Goal: Transaction & Acquisition: Purchase product/service

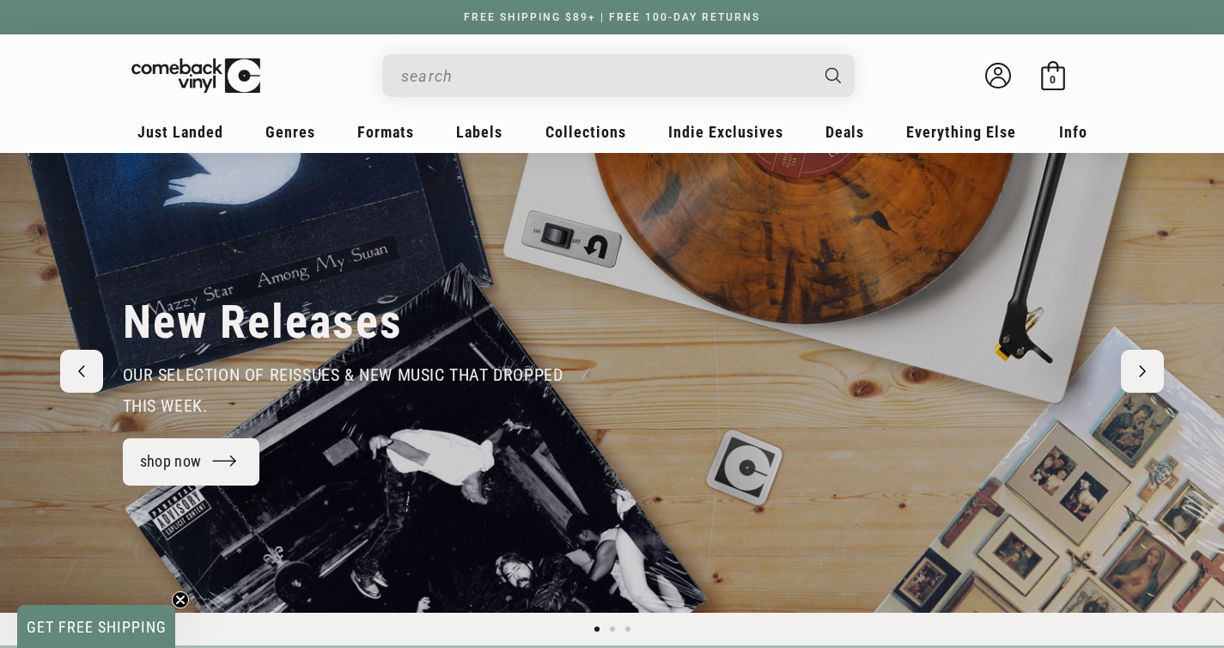
scroll to position [124, 0]
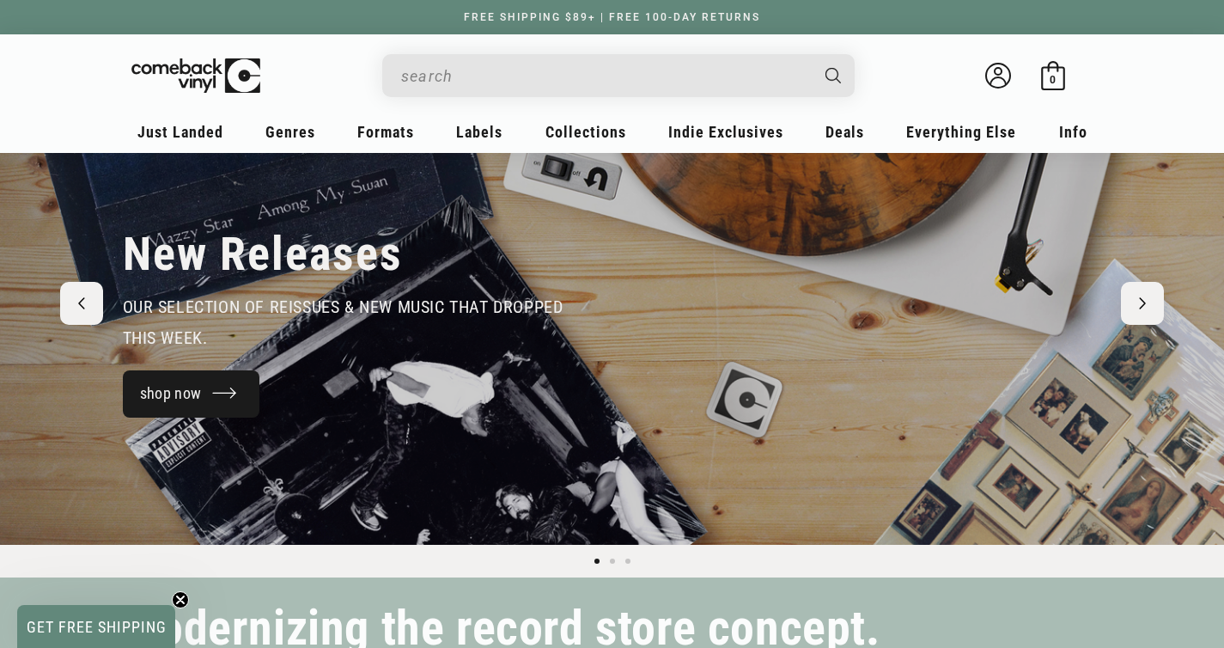
click at [204, 393] on link "shop now" at bounding box center [191, 393] width 137 height 47
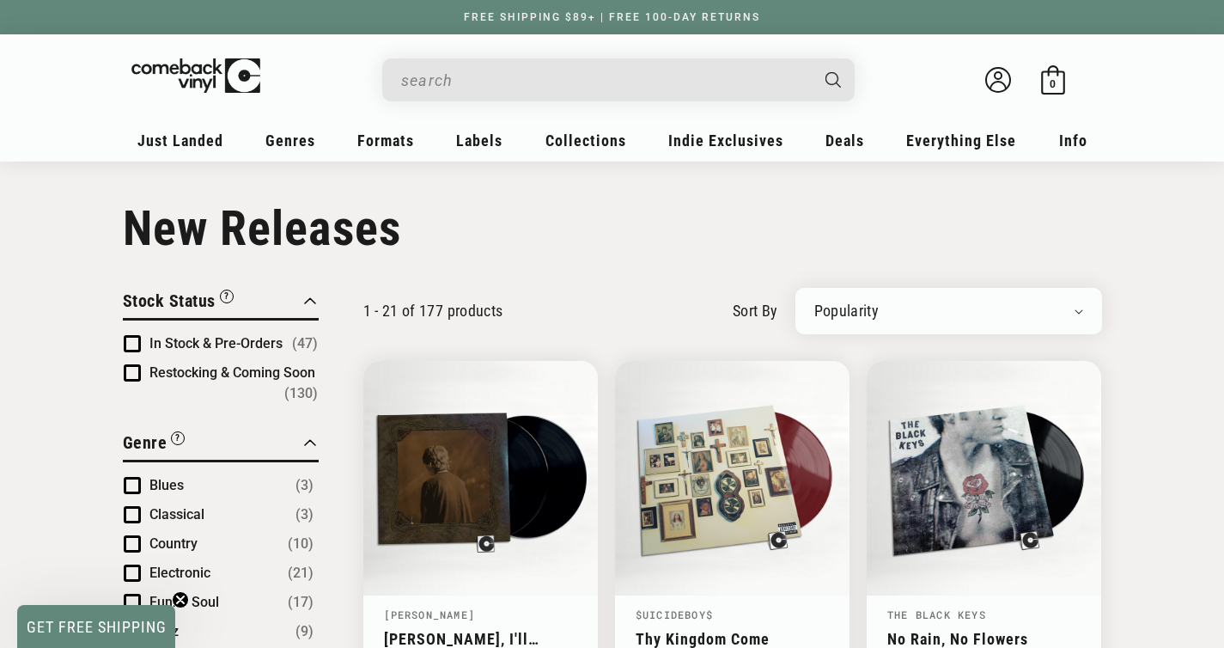
click at [505, 79] on input "When autocomplete results are available use up and down arrows to review and en…" at bounding box center [604, 80] width 407 height 35
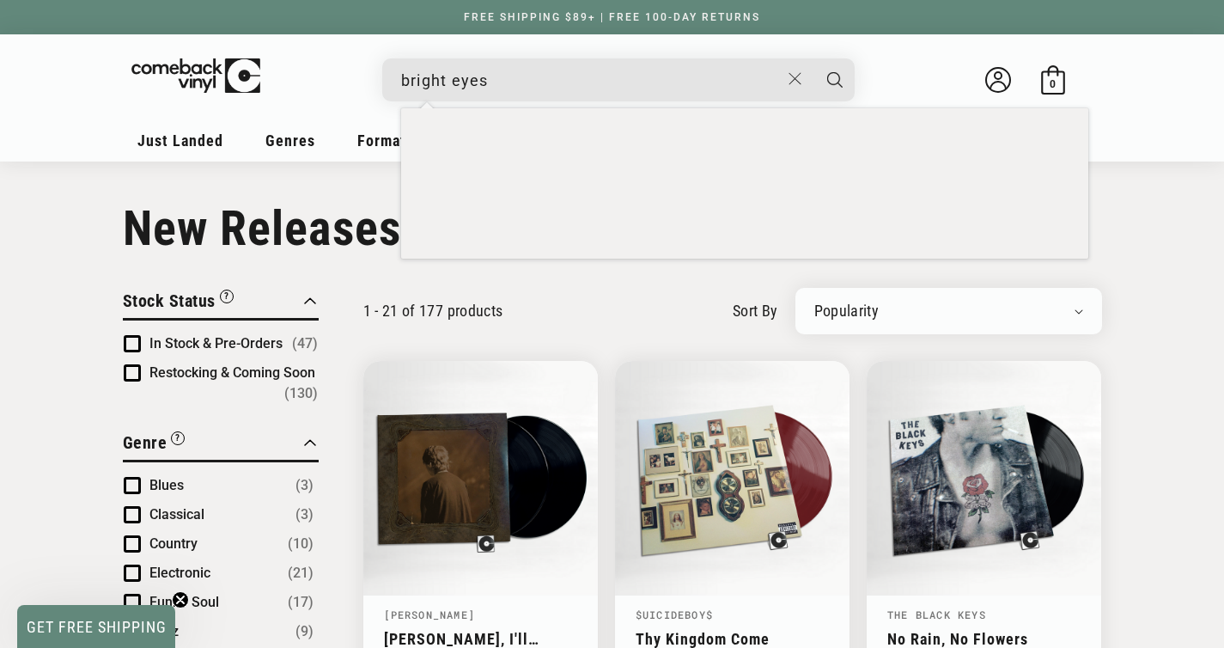
type input "bright eyes"
click at [814, 58] on button "Search" at bounding box center [835, 79] width 43 height 43
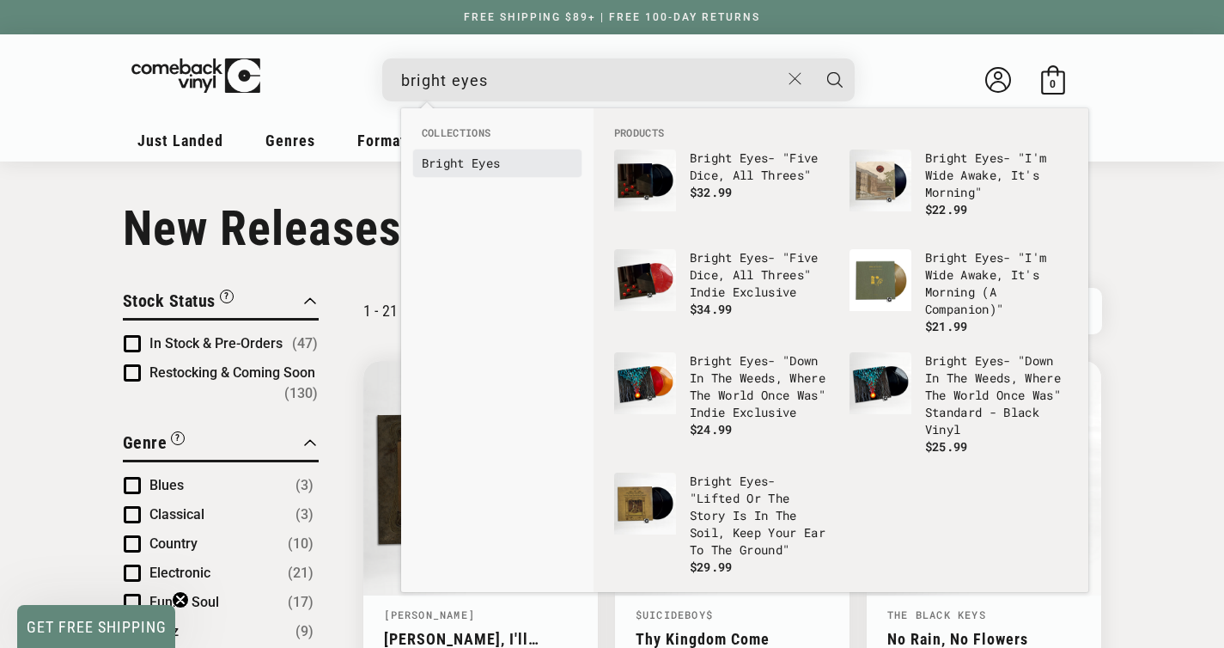
click at [447, 167] on b "Bright" at bounding box center [443, 163] width 43 height 16
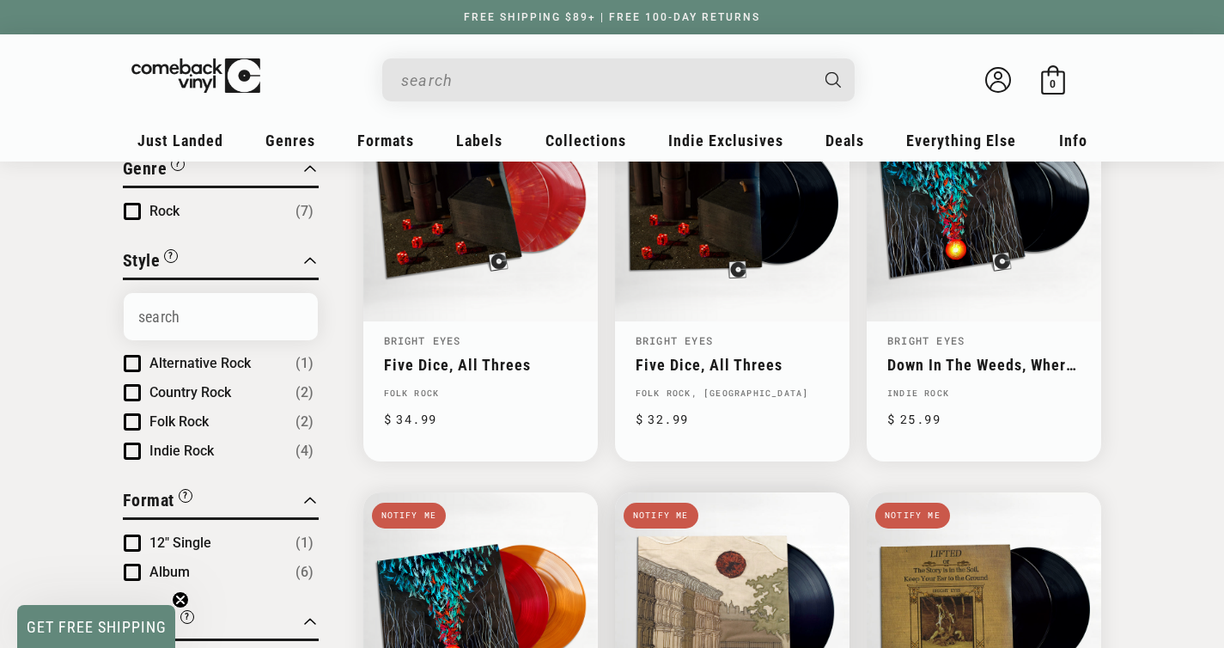
scroll to position [183, 0]
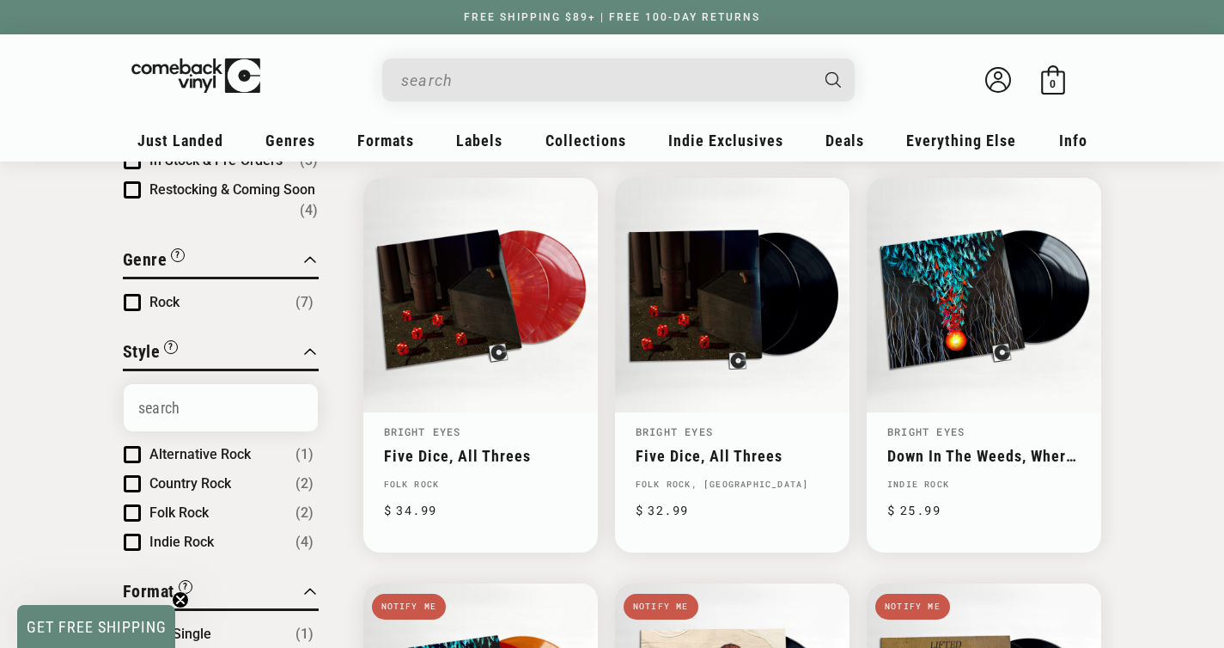
drag, startPoint x: 592, startPoint y: 90, endPoint x: 482, endPoint y: 75, distance: 111.1
click at [482, 75] on input "When autocomplete results are available use up and down arrows to review and en…" at bounding box center [604, 80] width 407 height 35
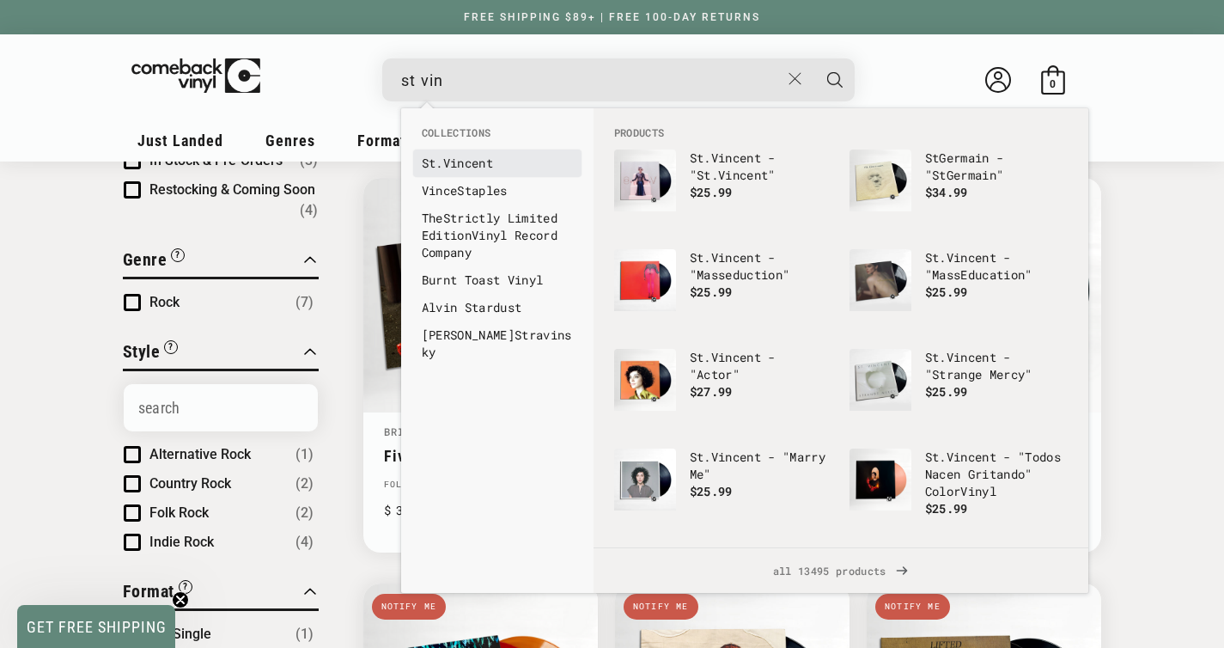
type input "st vin"
click at [478, 160] on link "St . Vin cent" at bounding box center [497, 163] width 151 height 17
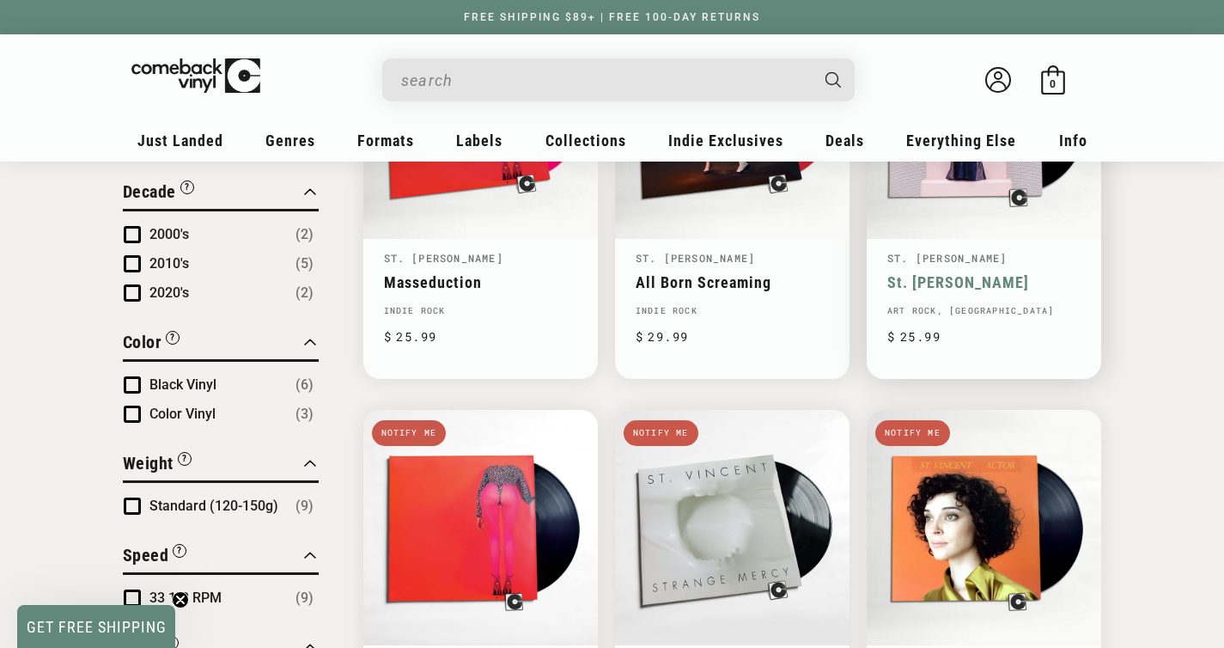
scroll to position [528, 0]
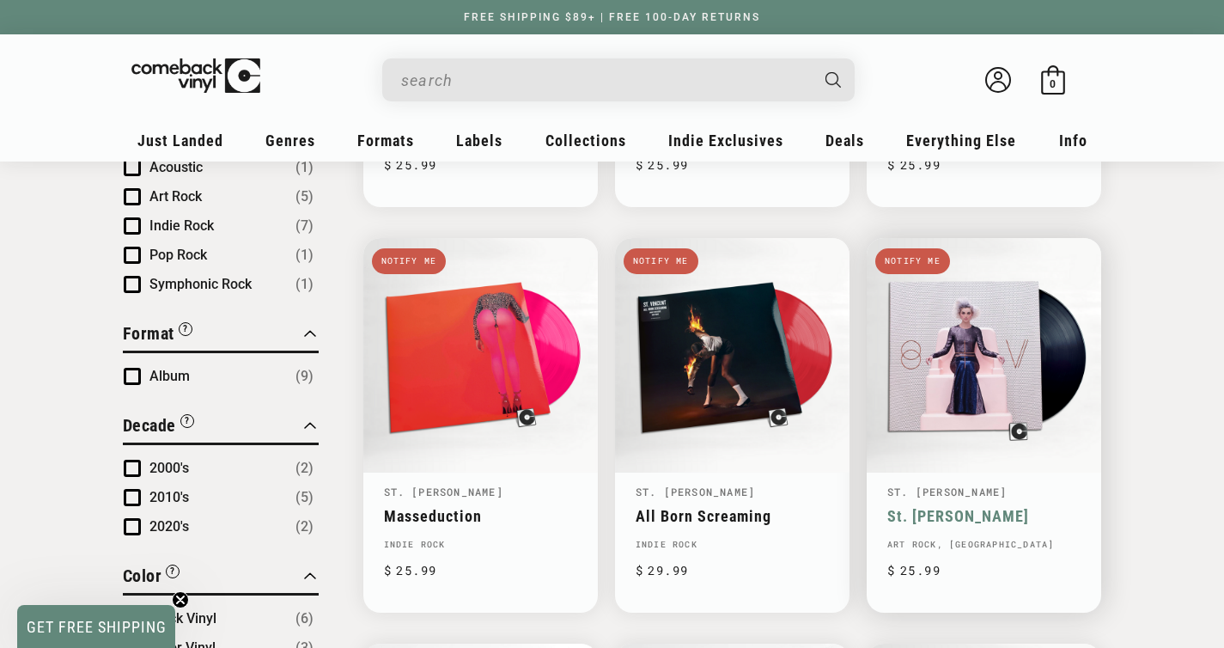
click at [929, 507] on link "St. Vincent" at bounding box center [983, 516] width 193 height 18
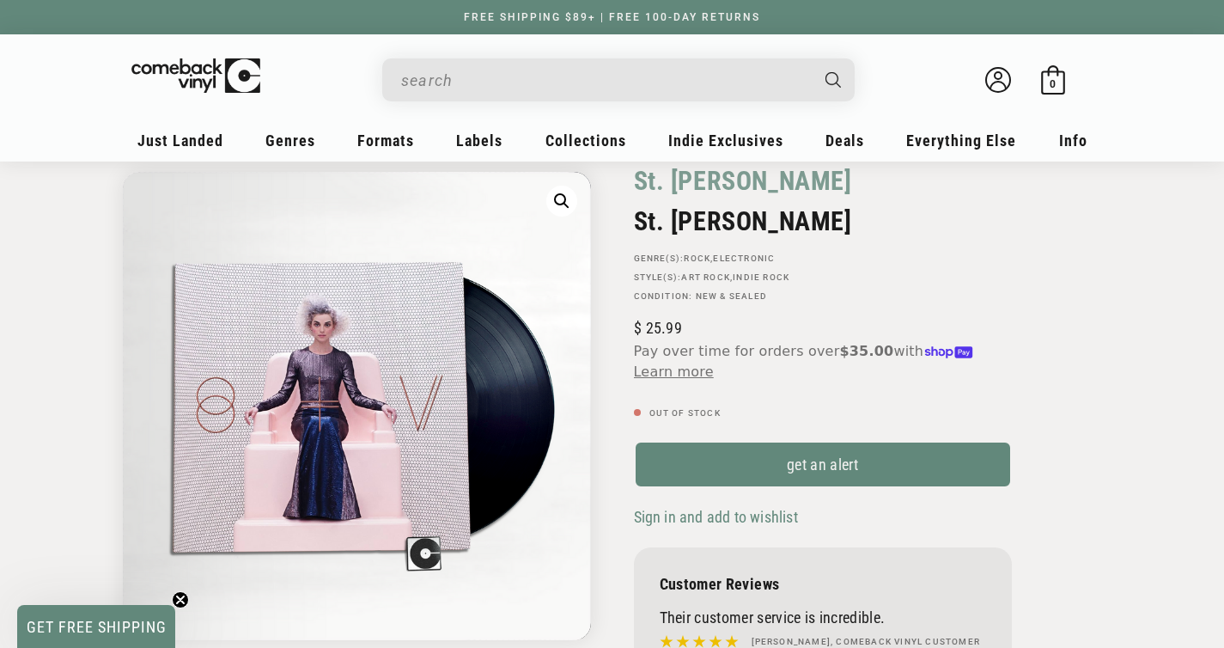
scroll to position [93, 0]
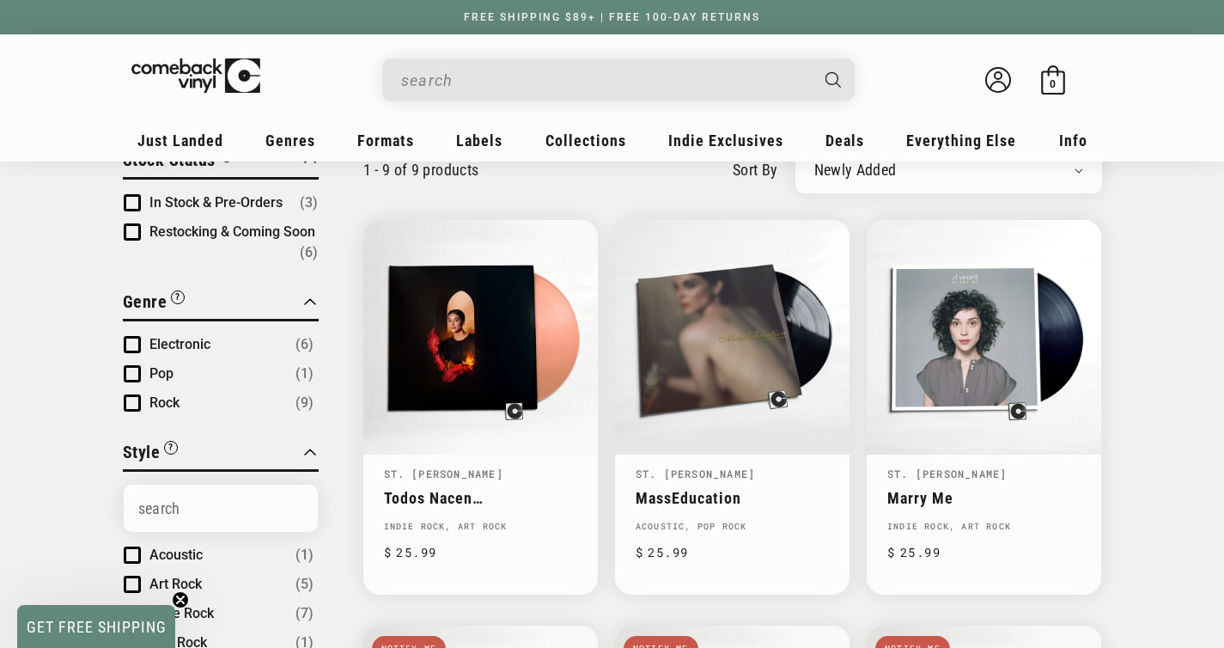
scroll to position [77, 0]
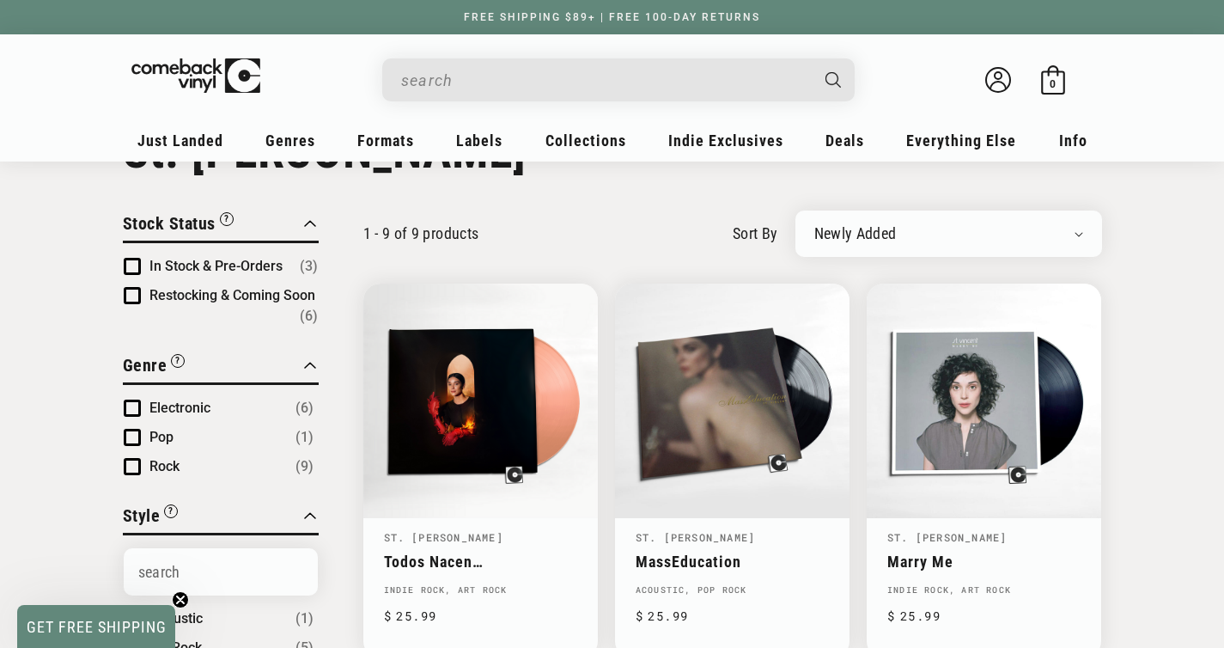
click at [514, 70] on input "When autocomplete results are available use up and down arrows to review and en…" at bounding box center [604, 80] width 407 height 35
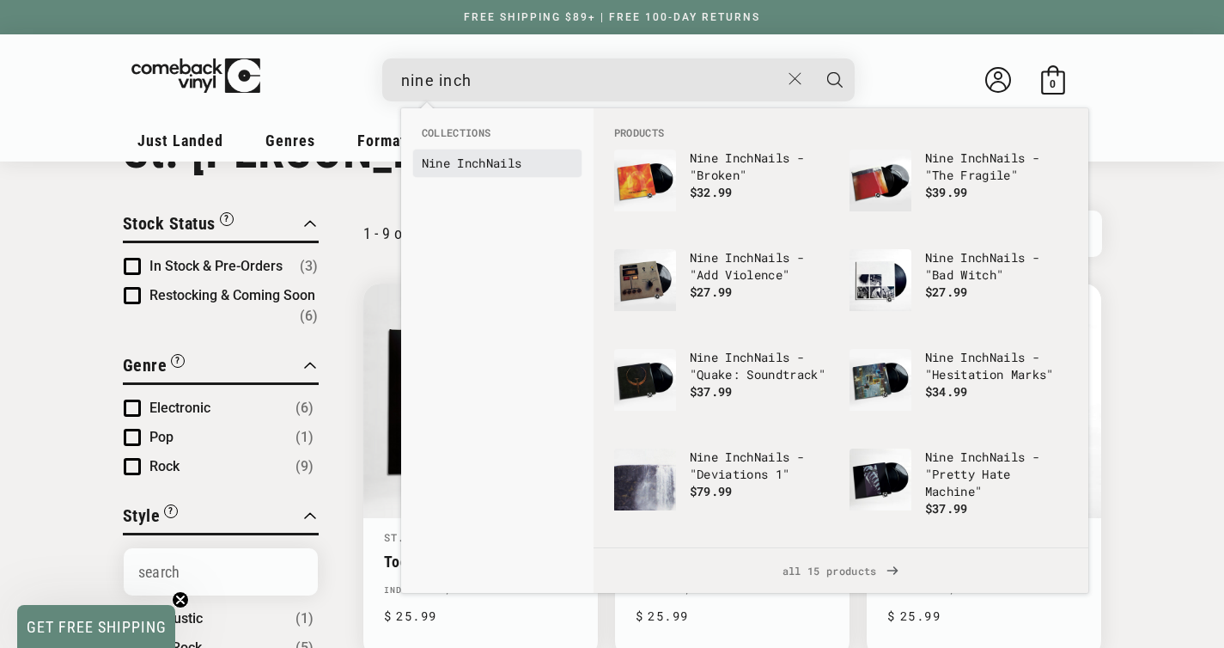
type input "nine inch"
click at [498, 168] on link "Nine Inch Nails" at bounding box center [497, 163] width 151 height 17
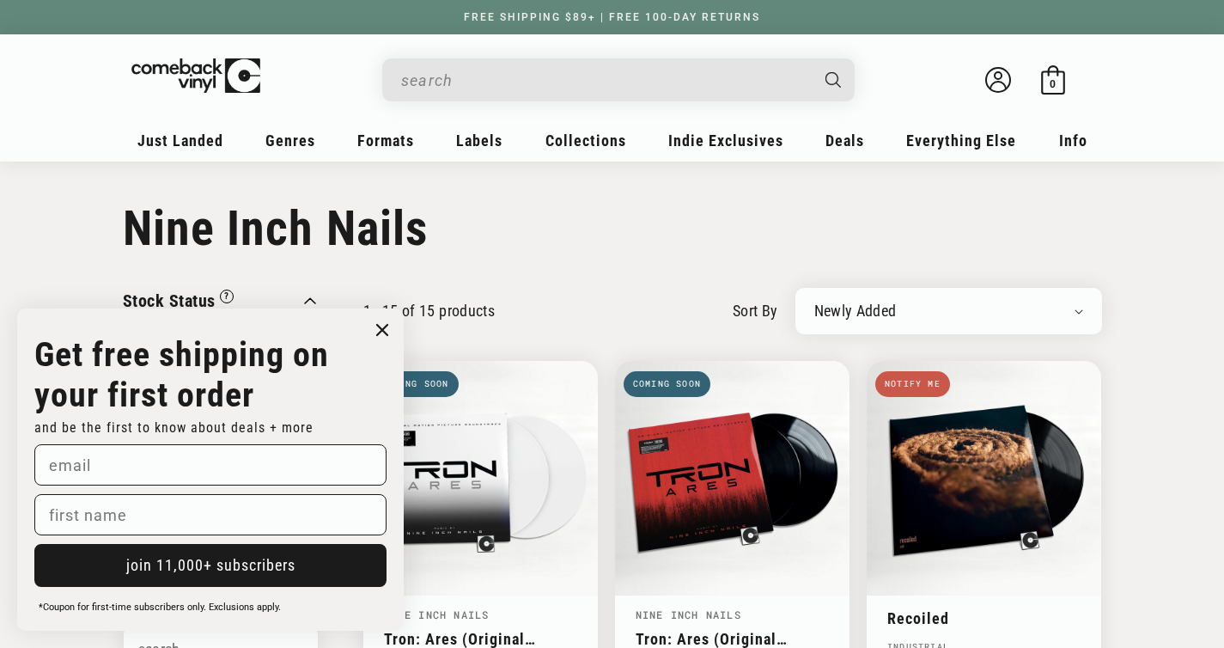
click at [381, 337] on circle "Close dialog" at bounding box center [382, 330] width 25 height 25
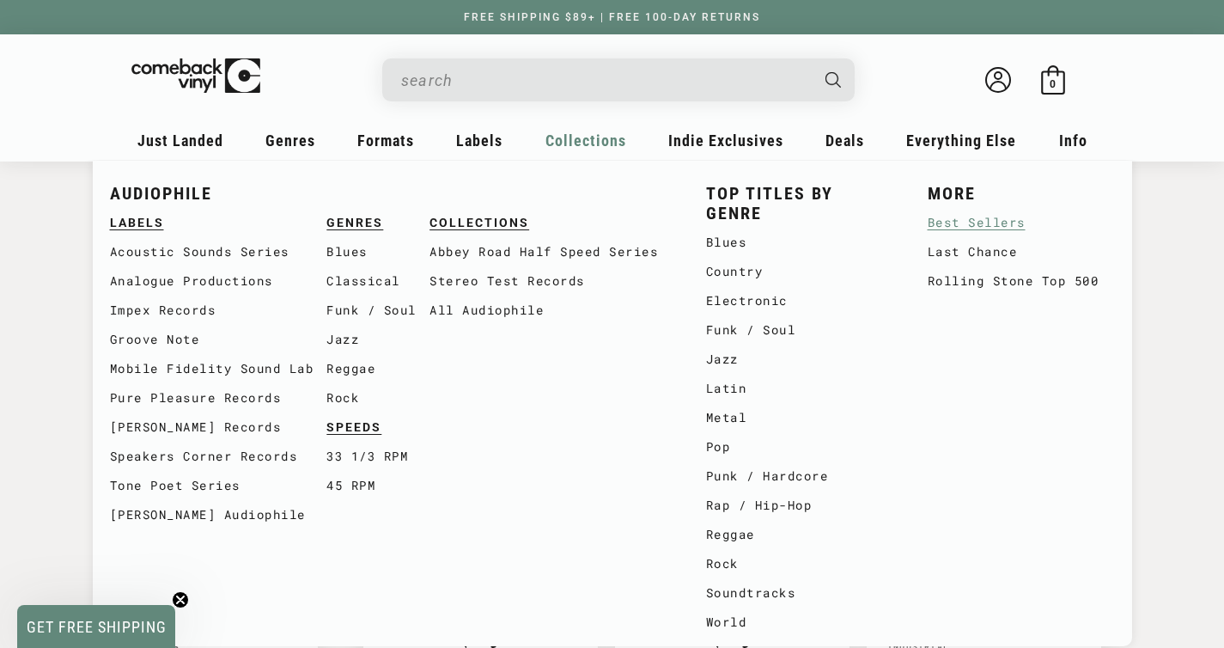
click at [990, 224] on link "Best Sellers" at bounding box center [1021, 222] width 187 height 29
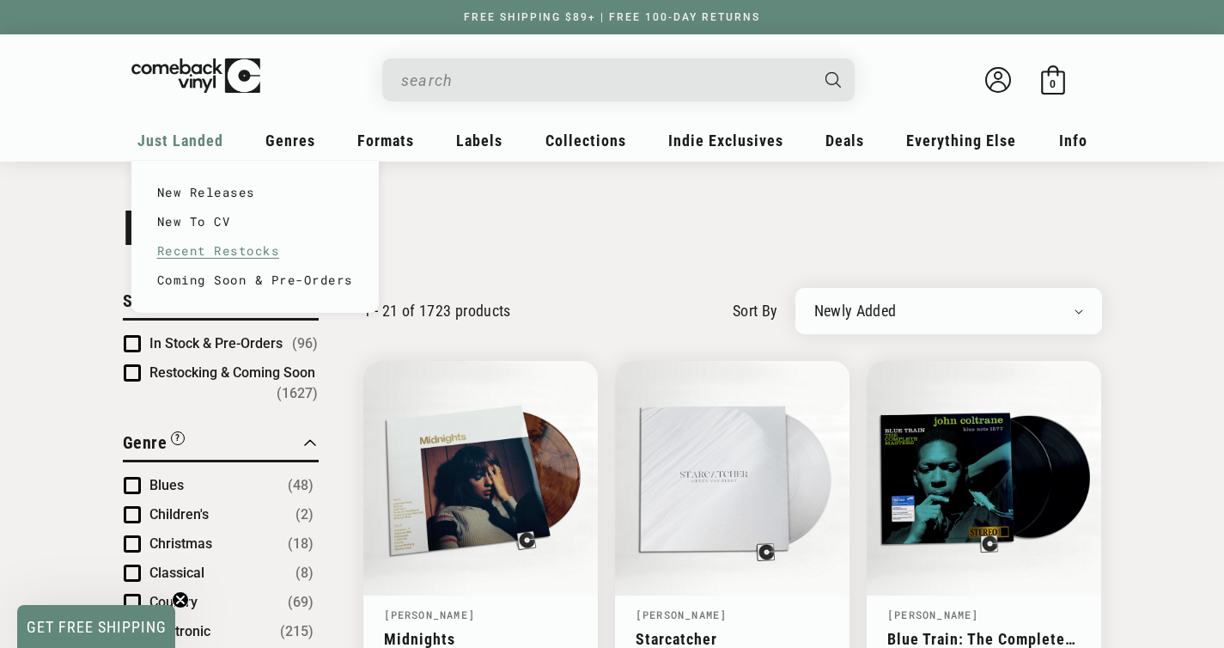
click at [247, 252] on link "Recent Restocks" at bounding box center [255, 250] width 196 height 29
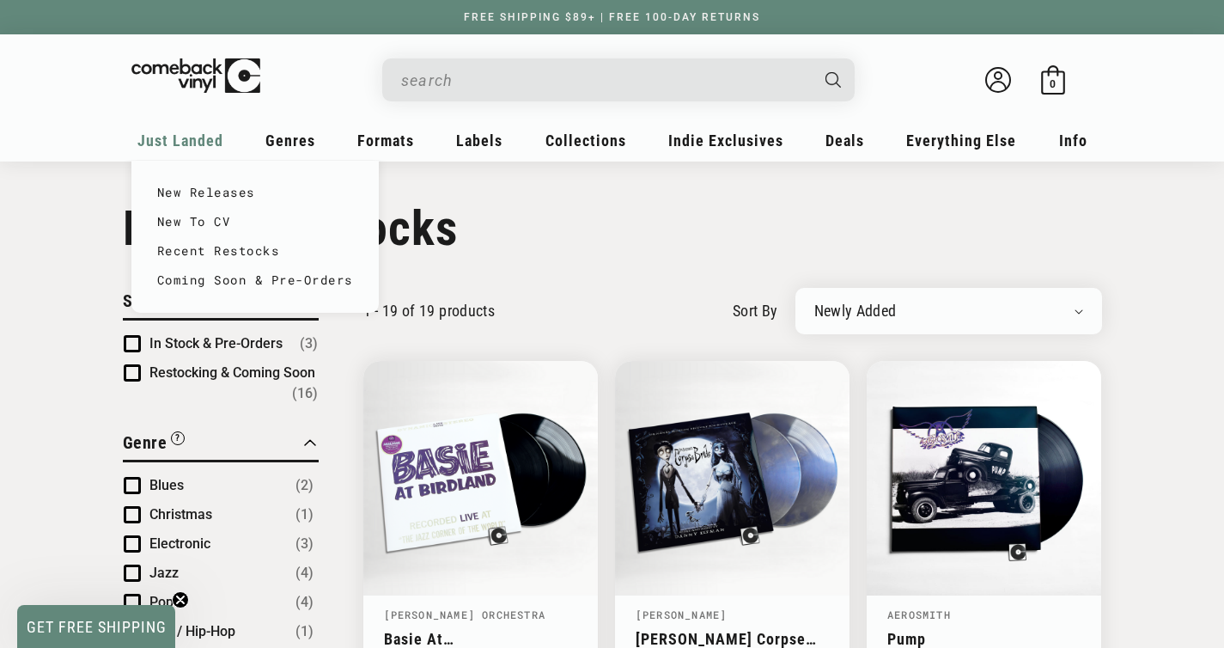
click at [158, 136] on span "Just Landed" at bounding box center [180, 140] width 86 height 18
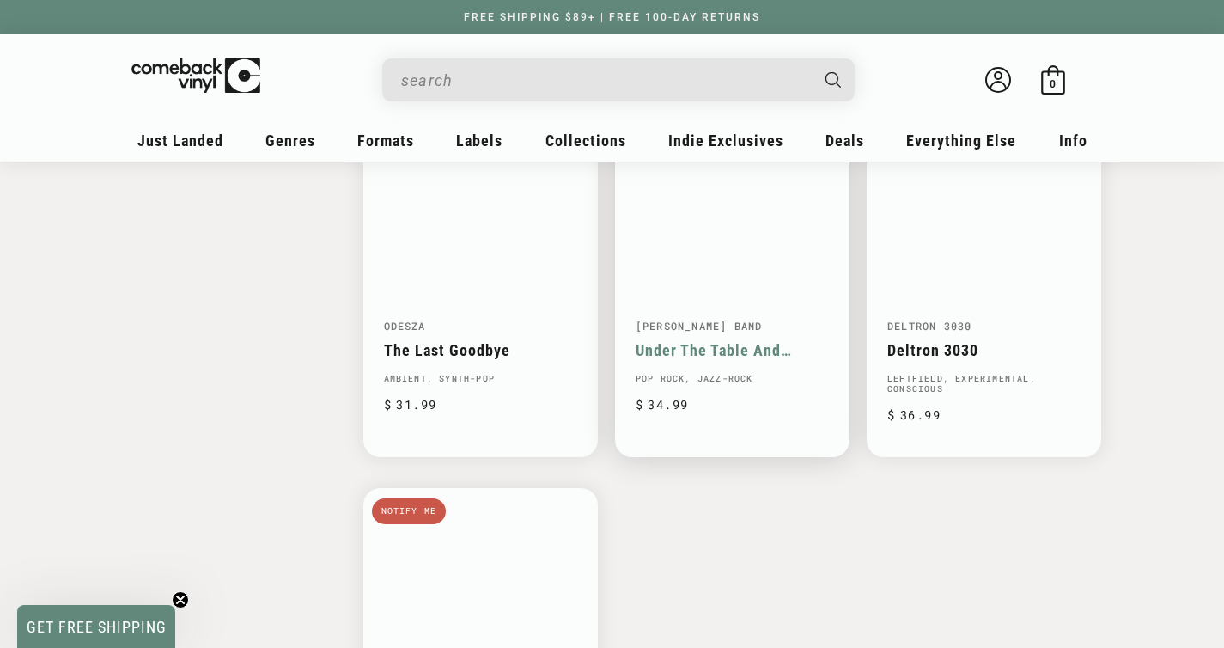
scroll to position [2418, 0]
